Goal: Task Accomplishment & Management: Manage account settings

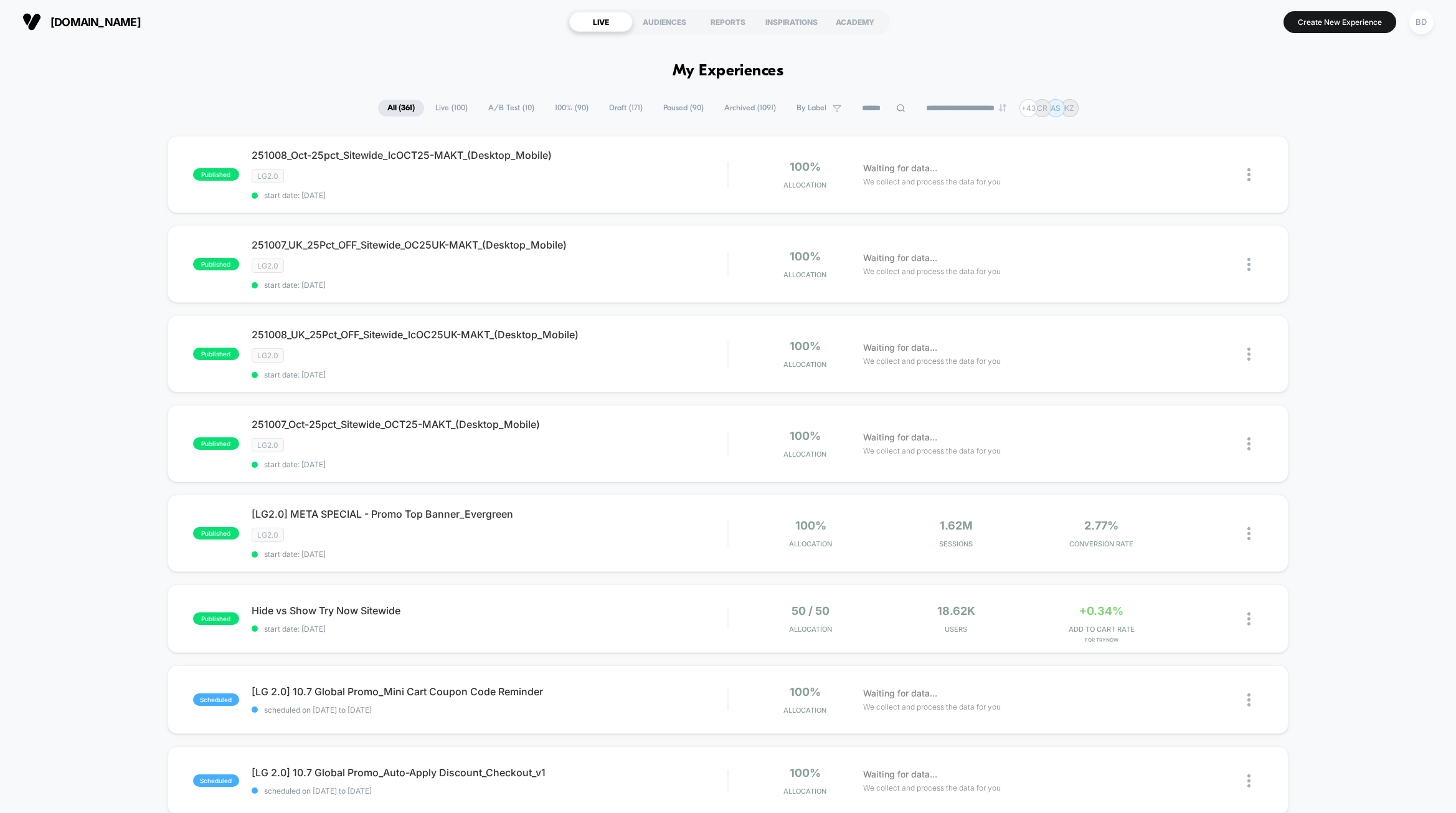
click at [512, 109] on span "A/B Test ( 10 )" at bounding box center [511, 108] width 65 height 17
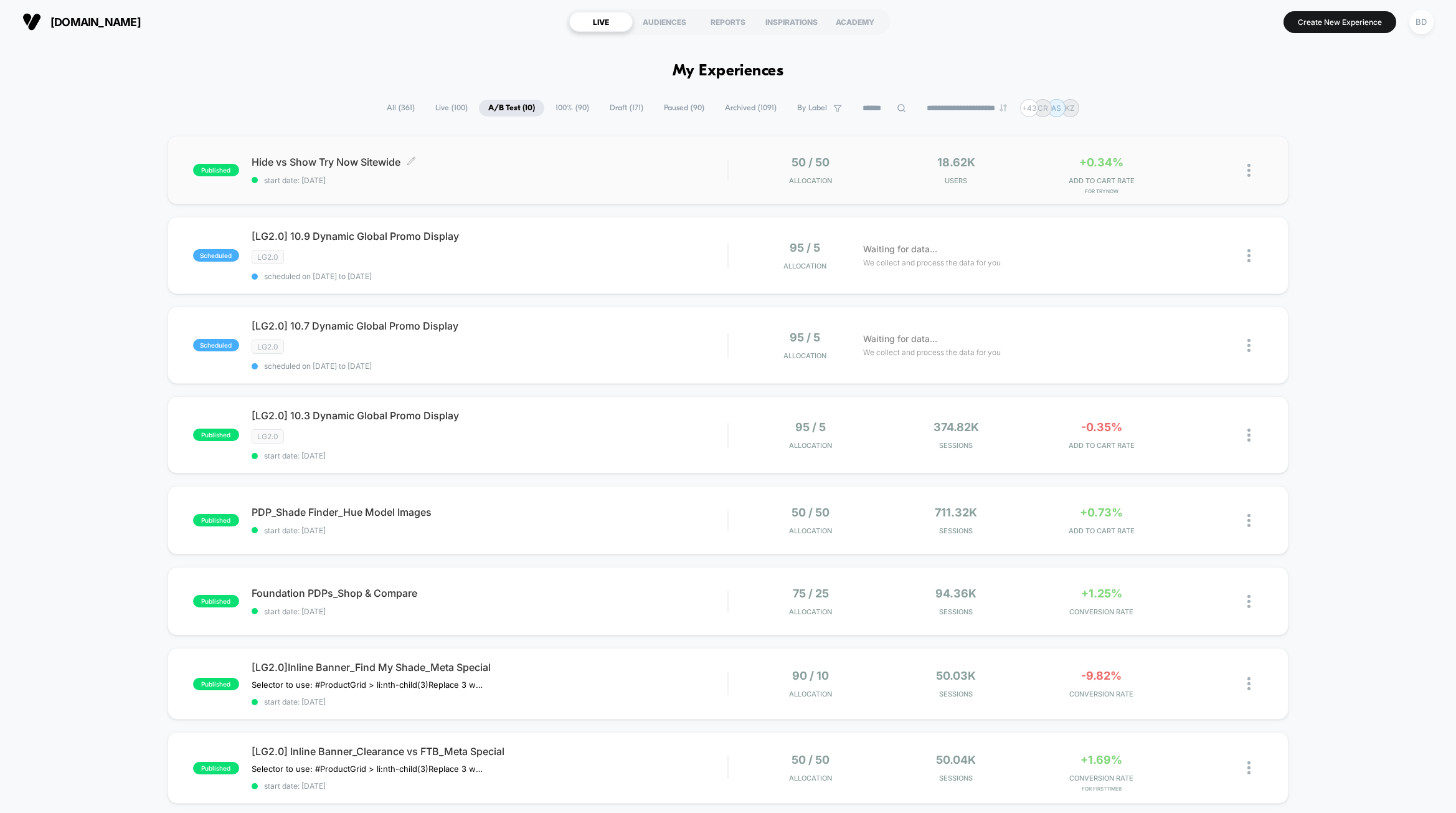
click at [322, 160] on span "Hide vs Show Try Now Sitewide Click to edit experience details" at bounding box center [489, 161] width 476 height 12
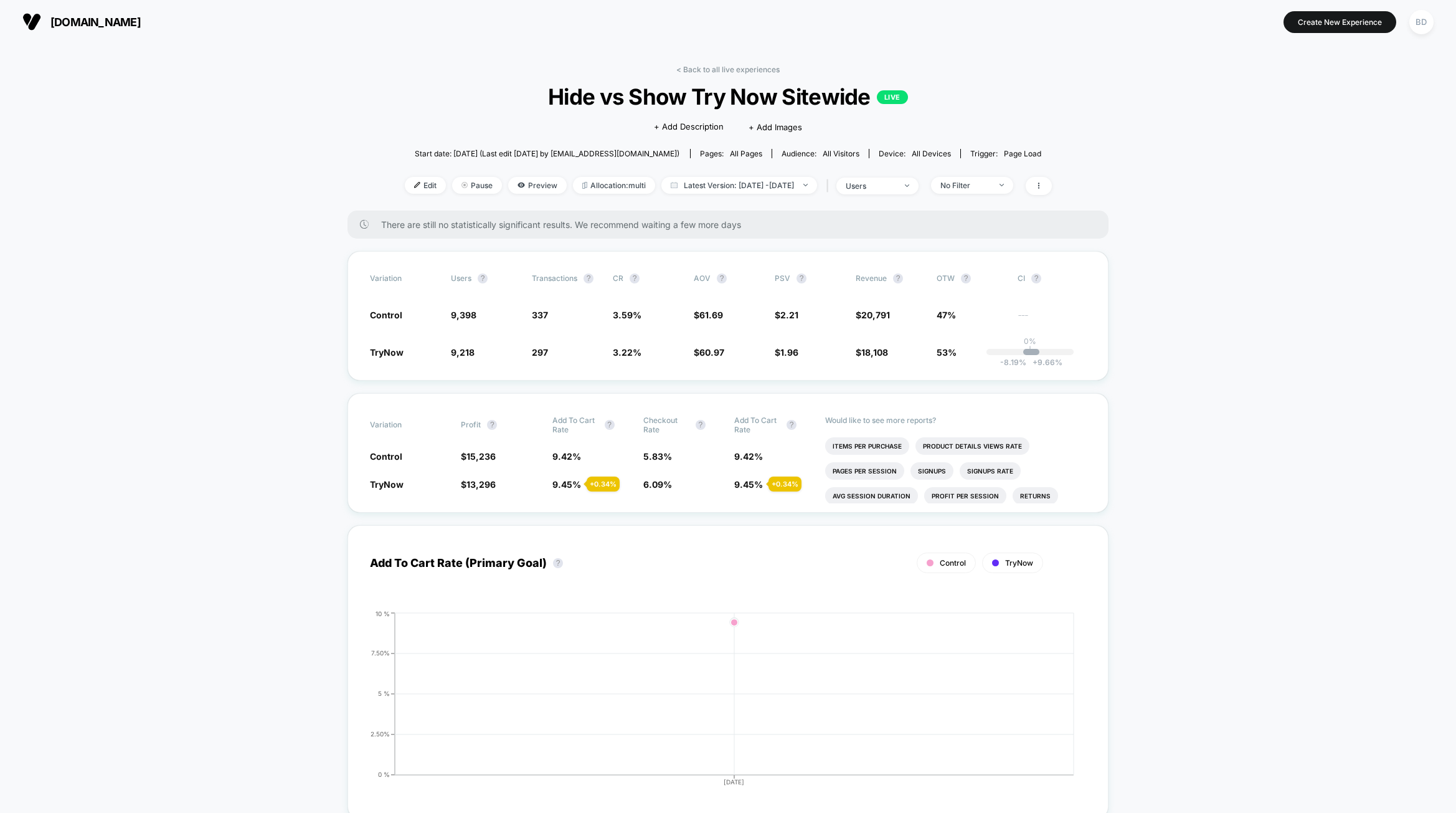
drag, startPoint x: 171, startPoint y: 442, endPoint x: 263, endPoint y: 428, distance: 93.1
click at [634, 319] on span "3.59 %" at bounding box center [626, 315] width 28 height 11
click at [713, 370] on div "Variation users ? Transactions ? CR ? AOV ? PSV ? Revenue ? OTW ? CI ? Control …" at bounding box center [728, 316] width 761 height 130
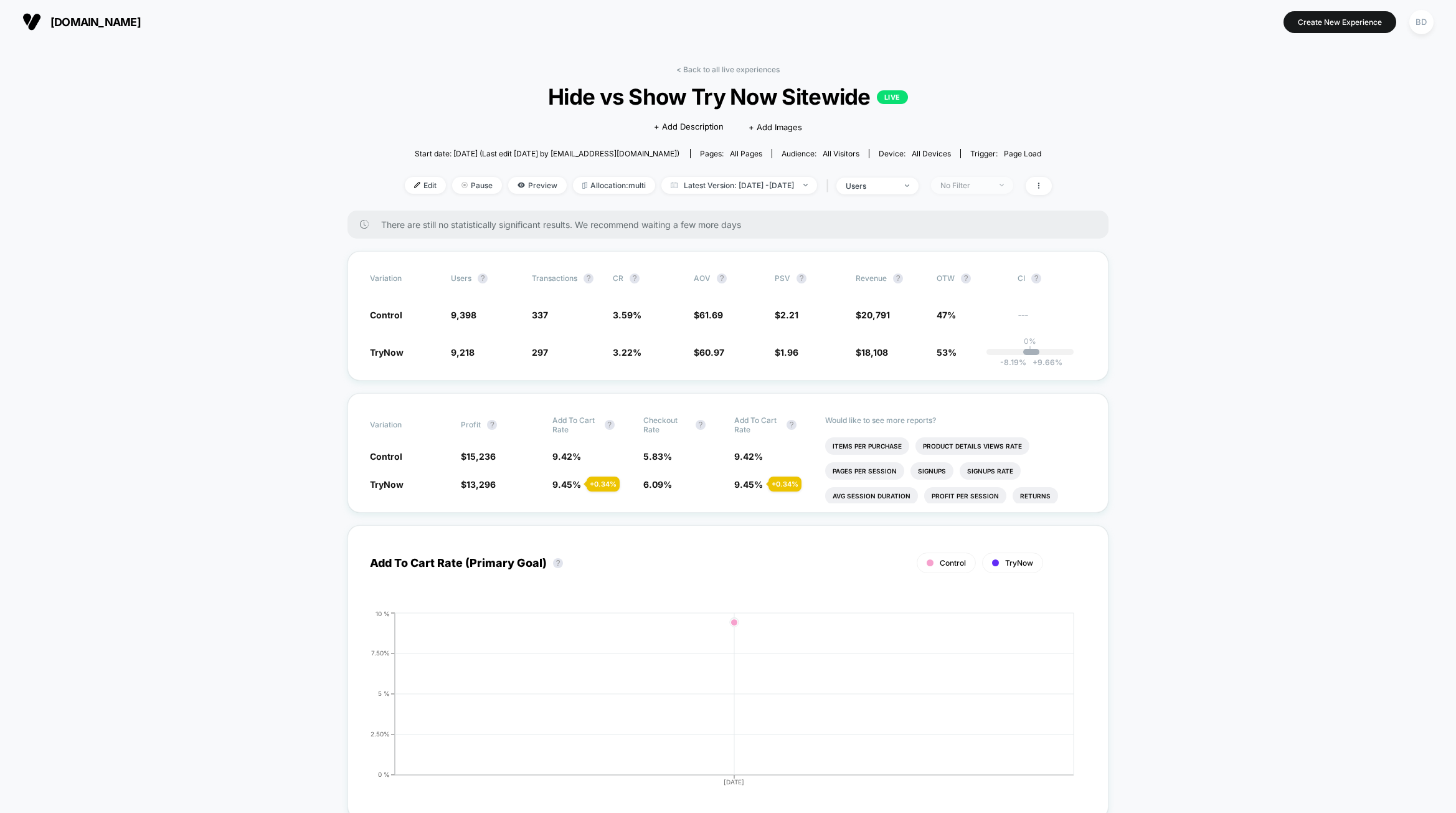
click at [1013, 182] on span "No Filter" at bounding box center [971, 185] width 82 height 17
click at [959, 306] on span "New Visitors" at bounding box center [975, 306] width 51 height 11
click at [968, 365] on button "Save" at bounding box center [987, 366] width 114 height 20
click at [809, 370] on div "Variation users ? Transactions ? CR ? AOV ? PSV ? Revenue ? OTW ? CI ? Control …" at bounding box center [728, 316] width 761 height 130
click at [642, 360] on div "Variation users ? Transactions ? CR ? AOV ? PSV ? Revenue ? OTW ? CI ? Control …" at bounding box center [728, 316] width 761 height 130
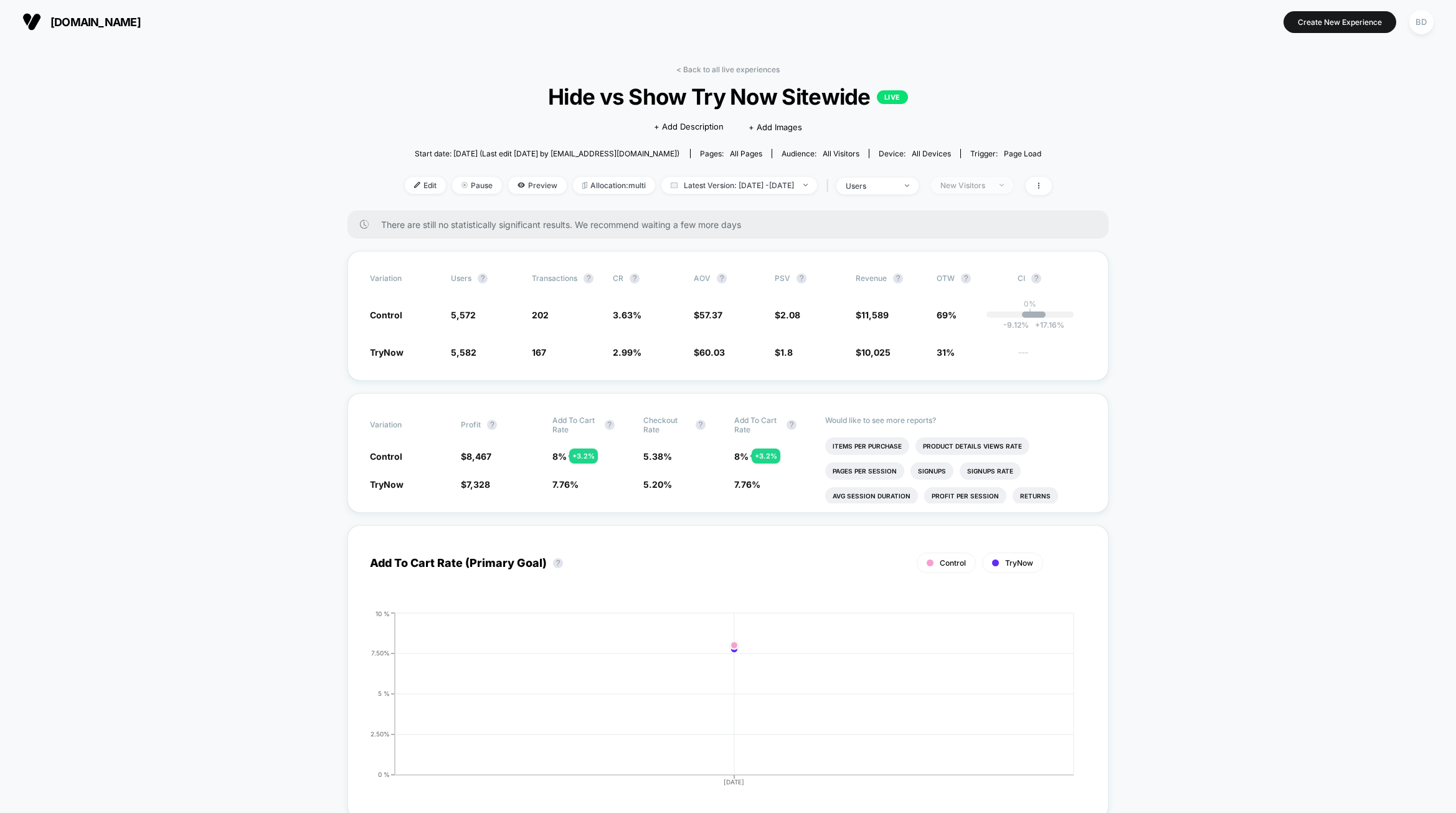
click at [1004, 186] on img at bounding box center [1001, 185] width 4 height 2
click at [982, 281] on span "Returning Visitors" at bounding box center [985, 281] width 71 height 11
click at [983, 362] on button "Save" at bounding box center [987, 366] width 114 height 20
click at [442, 112] on div "< Back to all live experiences Hide vs Show Try Now Sitewide LIVE Click to edit…" at bounding box center [728, 138] width 647 height 146
click at [696, 66] on link "< Back to all live experiences" at bounding box center [728, 70] width 104 height 10
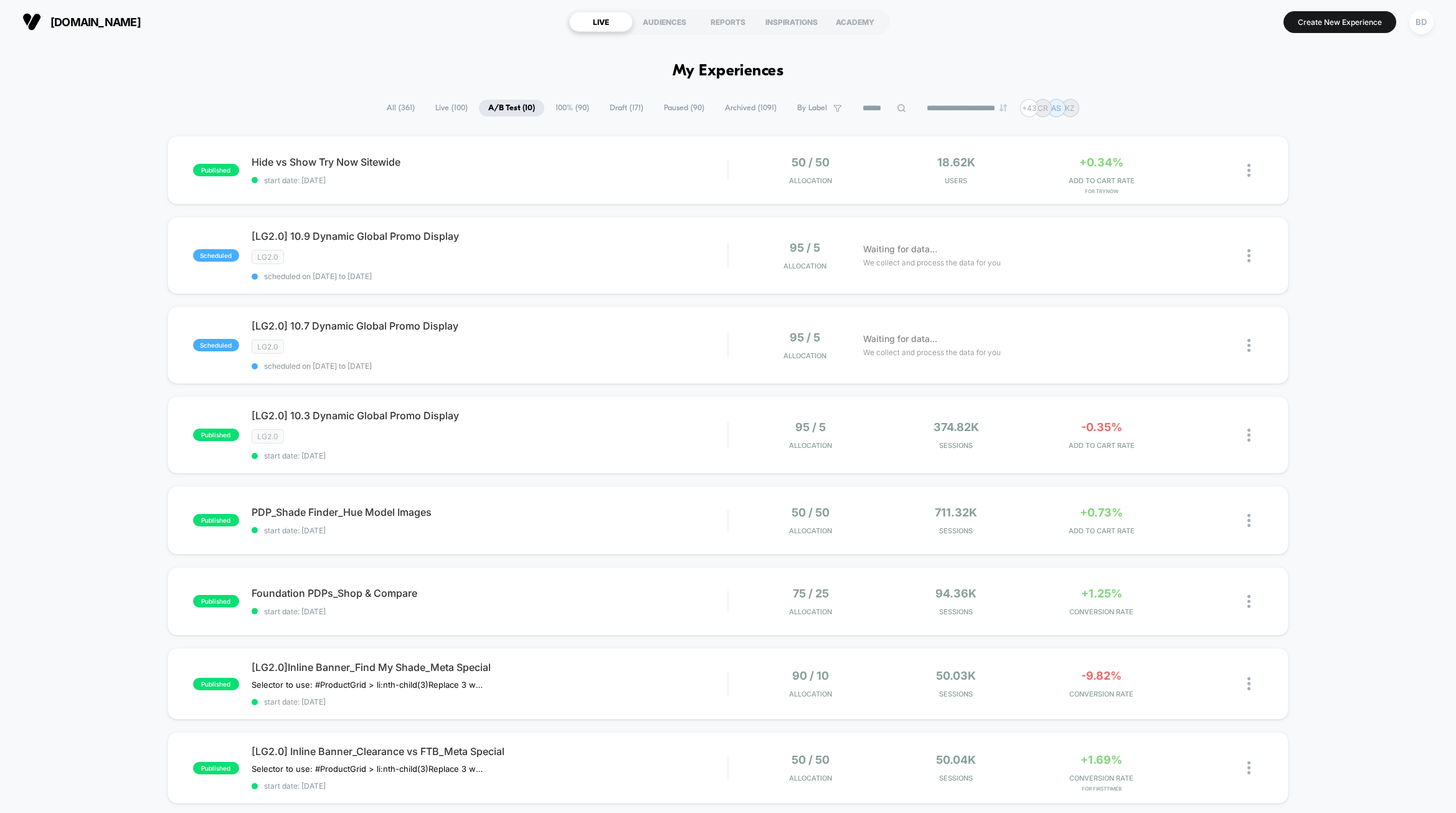
click at [85, 443] on div "published Hide vs Show Try Now Sitewide start date: [DATE] 50 / 50 Allocation 1…" at bounding box center [728, 582] width 1456 height 892
